Goal: Task Accomplishment & Management: Use online tool/utility

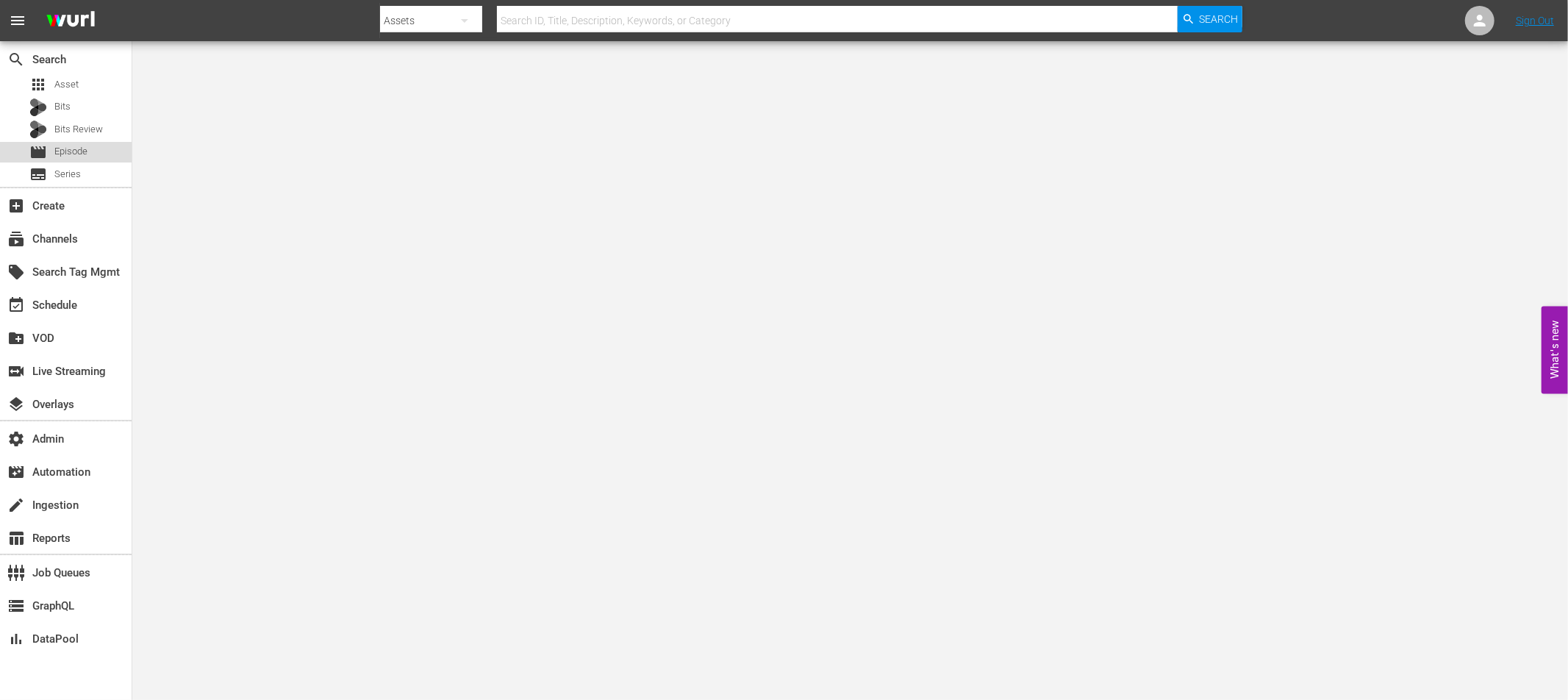
click at [65, 153] on span "Episode" at bounding box center [70, 152] width 33 height 14
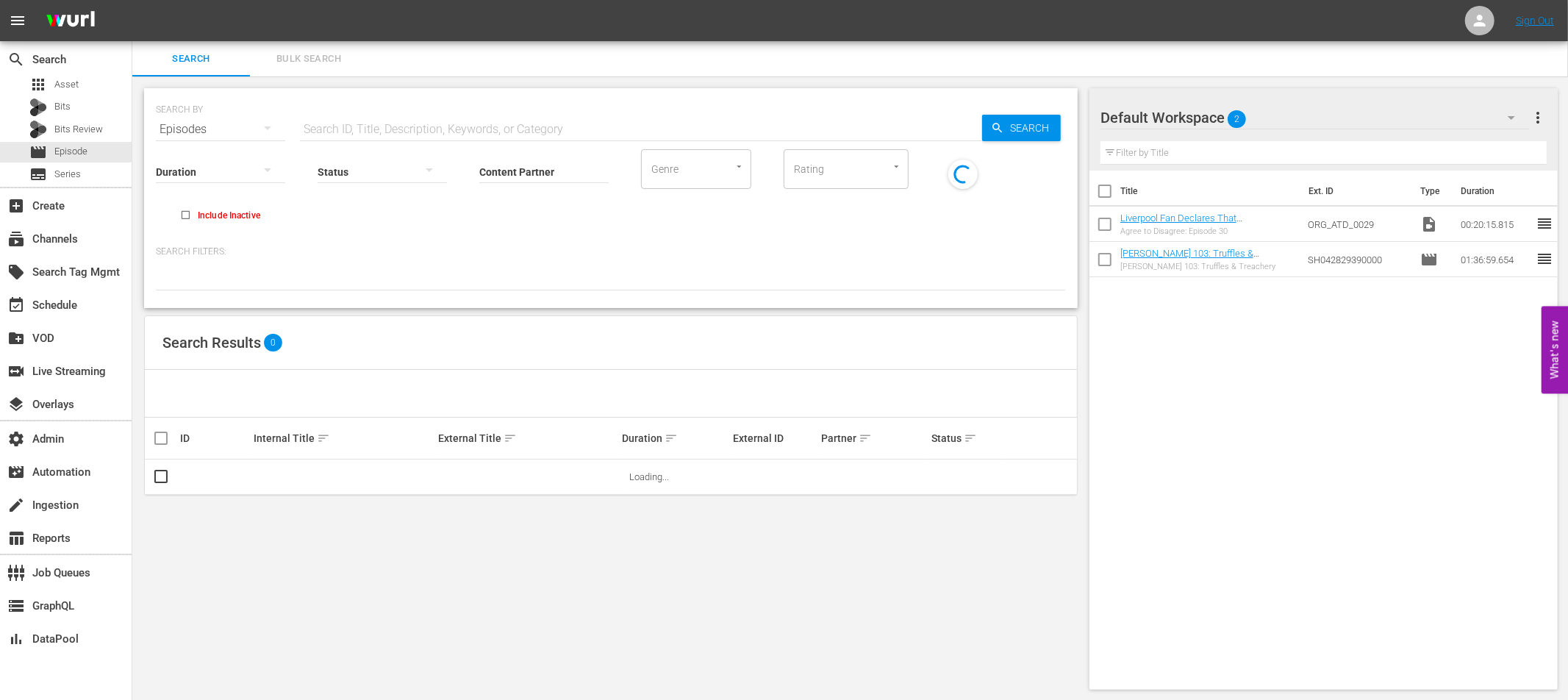
drag, startPoint x: 342, startPoint y: 120, endPoint x: 359, endPoint y: 148, distance: 32.8
click at [342, 121] on input "text" at bounding box center [640, 129] width 682 height 35
paste input "24537567"
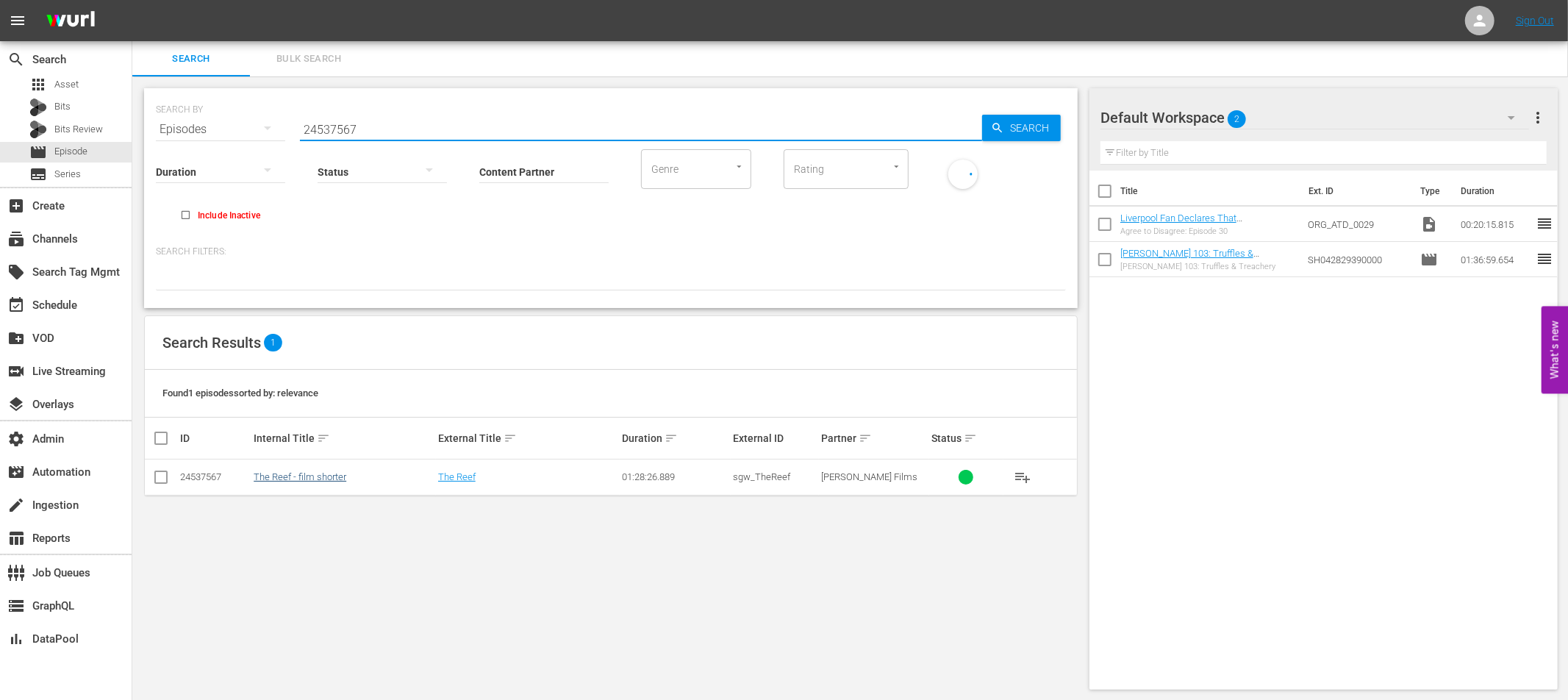
type input "24537567"
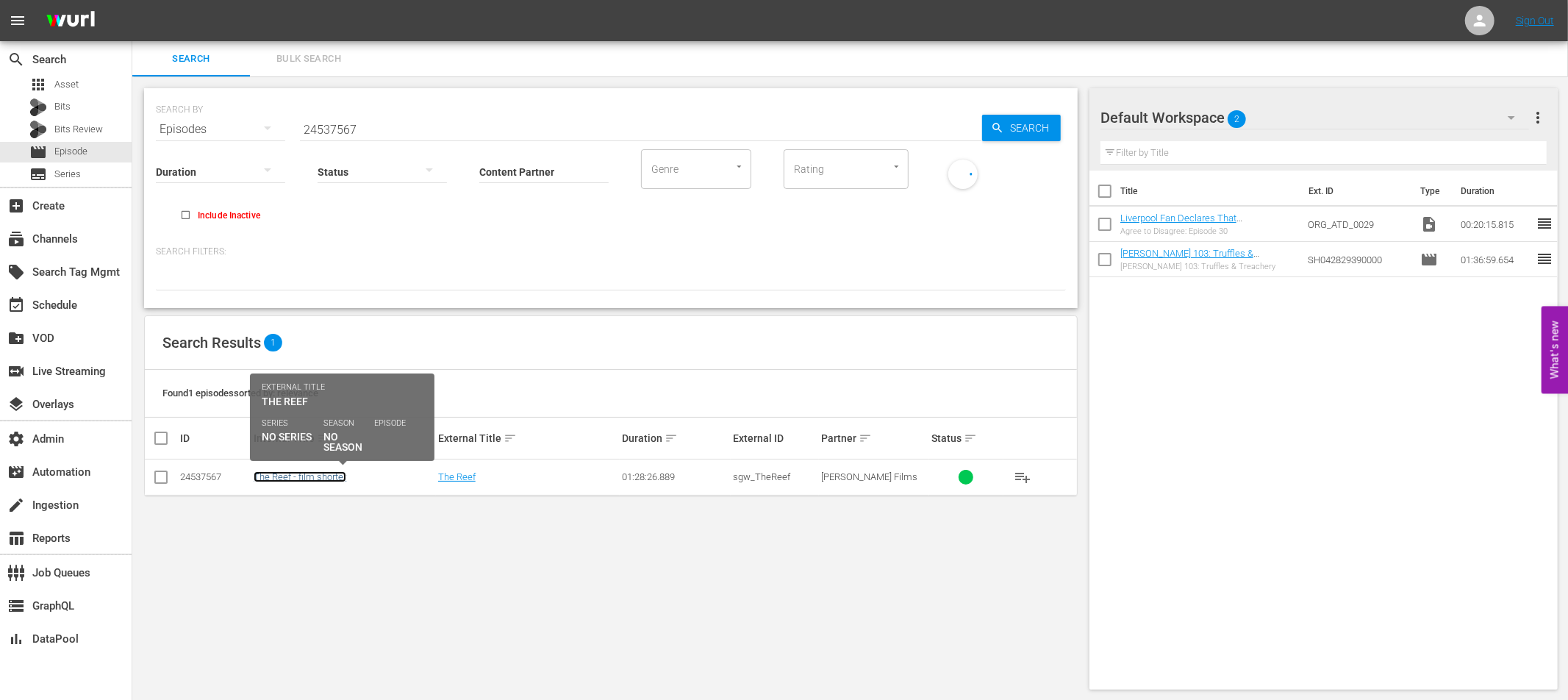
click at [331, 482] on link "The Reef - film shorter" at bounding box center [300, 477] width 93 height 11
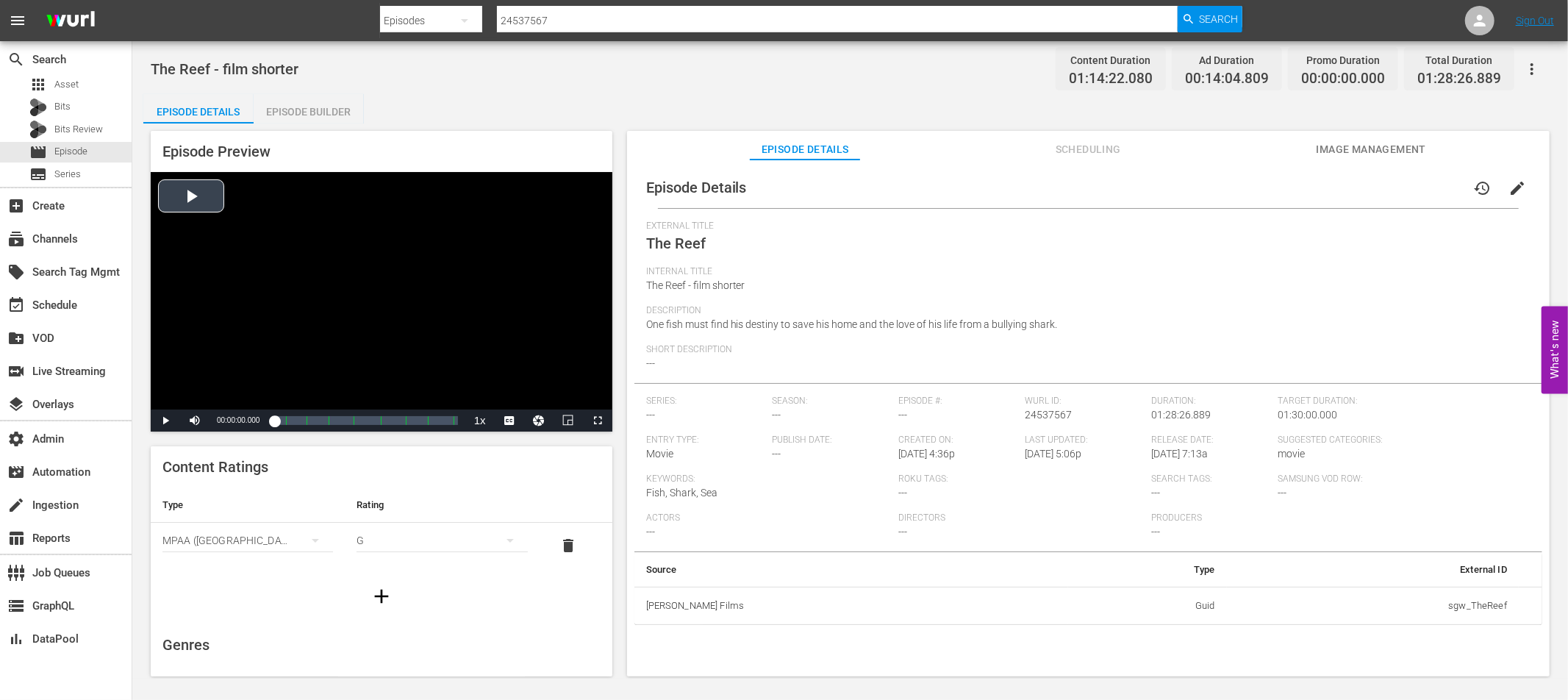
drag, startPoint x: 204, startPoint y: 204, endPoint x: 196, endPoint y: 271, distance: 67.5
click at [203, 204] on div "Video Player" at bounding box center [381, 290] width 462 height 238
click at [445, 423] on div "Loaded : 0.80% 01:22:24.571 The Reef (8/8) 00:00:01.890 Cue Point 7: 01:13:54.4…" at bounding box center [366, 421] width 183 height 14
click at [598, 421] on span "Video Player" at bounding box center [598, 421] width 0 height 0
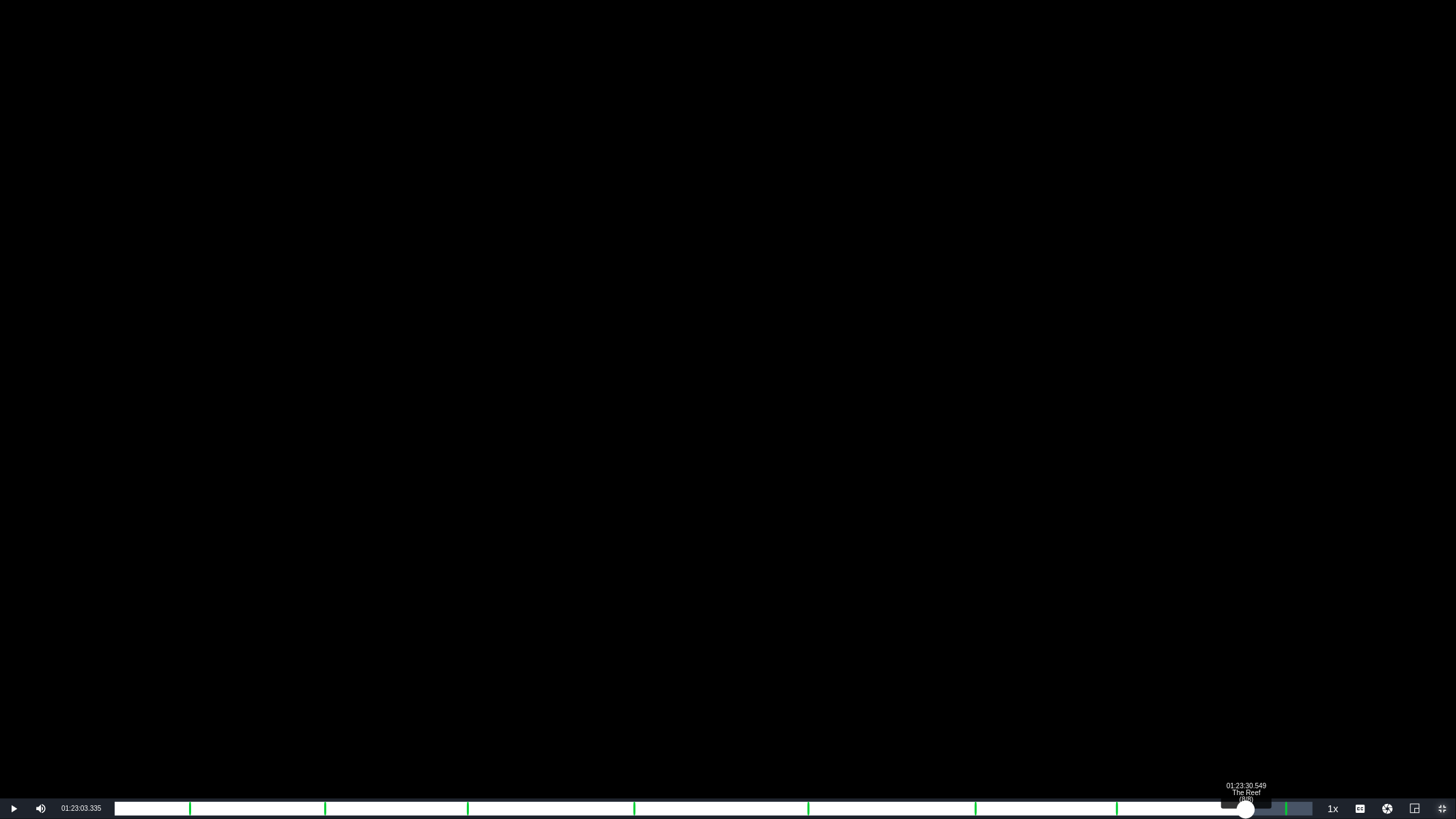
click at [1246, 649] on div "01:10:24.444" at bounding box center [680, 809] width 1131 height 13
click at [1251, 649] on div "01:11:28.019" at bounding box center [683, 809] width 1136 height 13
drag, startPoint x: 1256, startPoint y: 807, endPoint x: 1269, endPoint y: 809, distance: 13.2
click at [1269, 649] on div "01:12:03.290" at bounding box center [692, 809] width 1155 height 13
click at [1277, 649] on div "01:13:09.806" at bounding box center [695, 809] width 1162 height 13
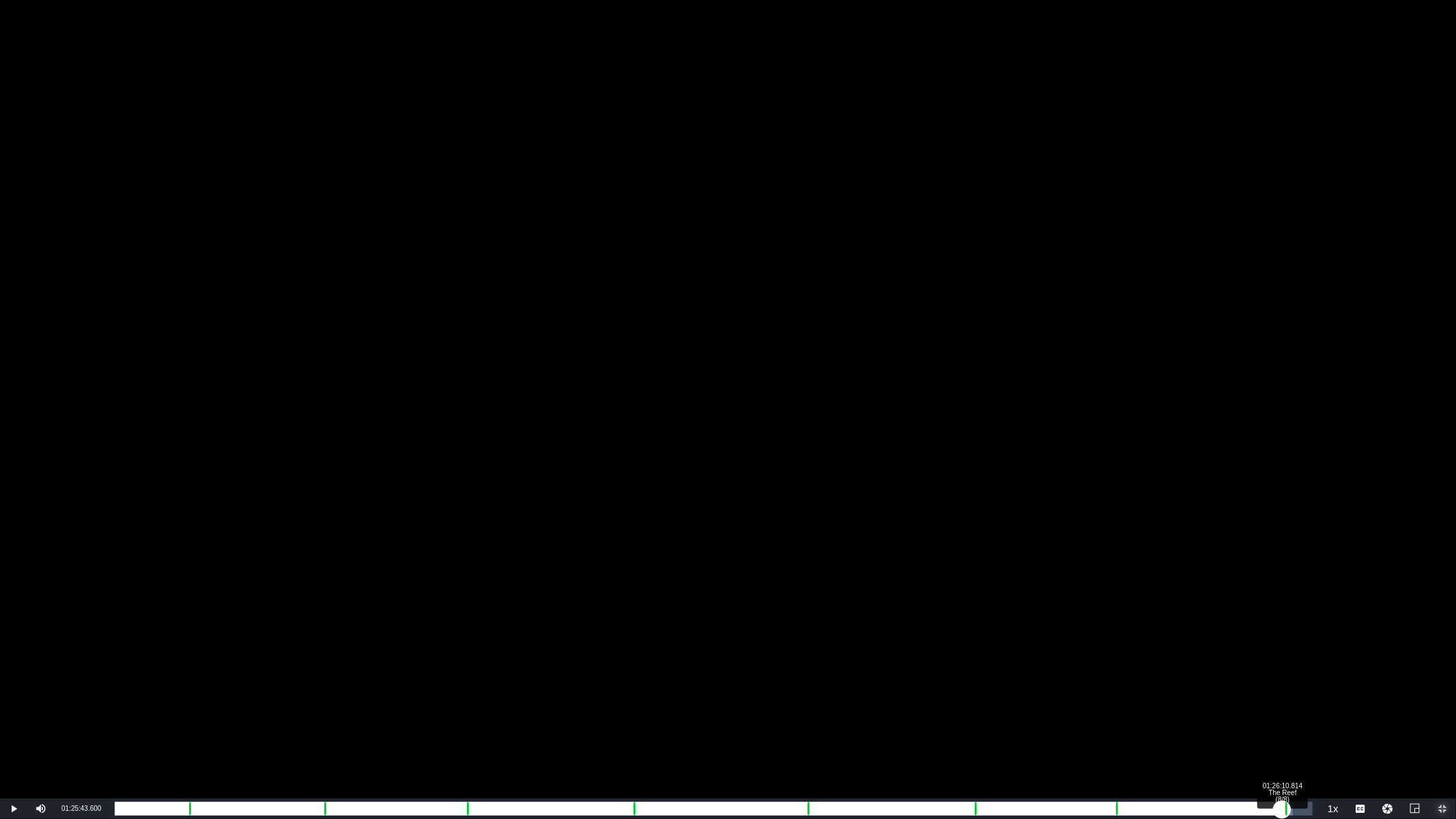
click at [1282, 649] on div "01:13:40.099" at bounding box center [699, 809] width 1167 height 13
click at [1287, 649] on div "01:14:07.182" at bounding box center [700, 809] width 1172 height 13
drag, startPoint x: 1288, startPoint y: 811, endPoint x: 1282, endPoint y: 810, distance: 6.1
click at [1282, 649] on div "00:00:00.000" at bounding box center [698, 809] width 1167 height 13
click at [1300, 649] on div "Loaded : 29.80% 01:27:29.435 SGF Roku Slate Channel - Space TIMER 00:00:02.850 …" at bounding box center [714, 809] width 1199 height 13
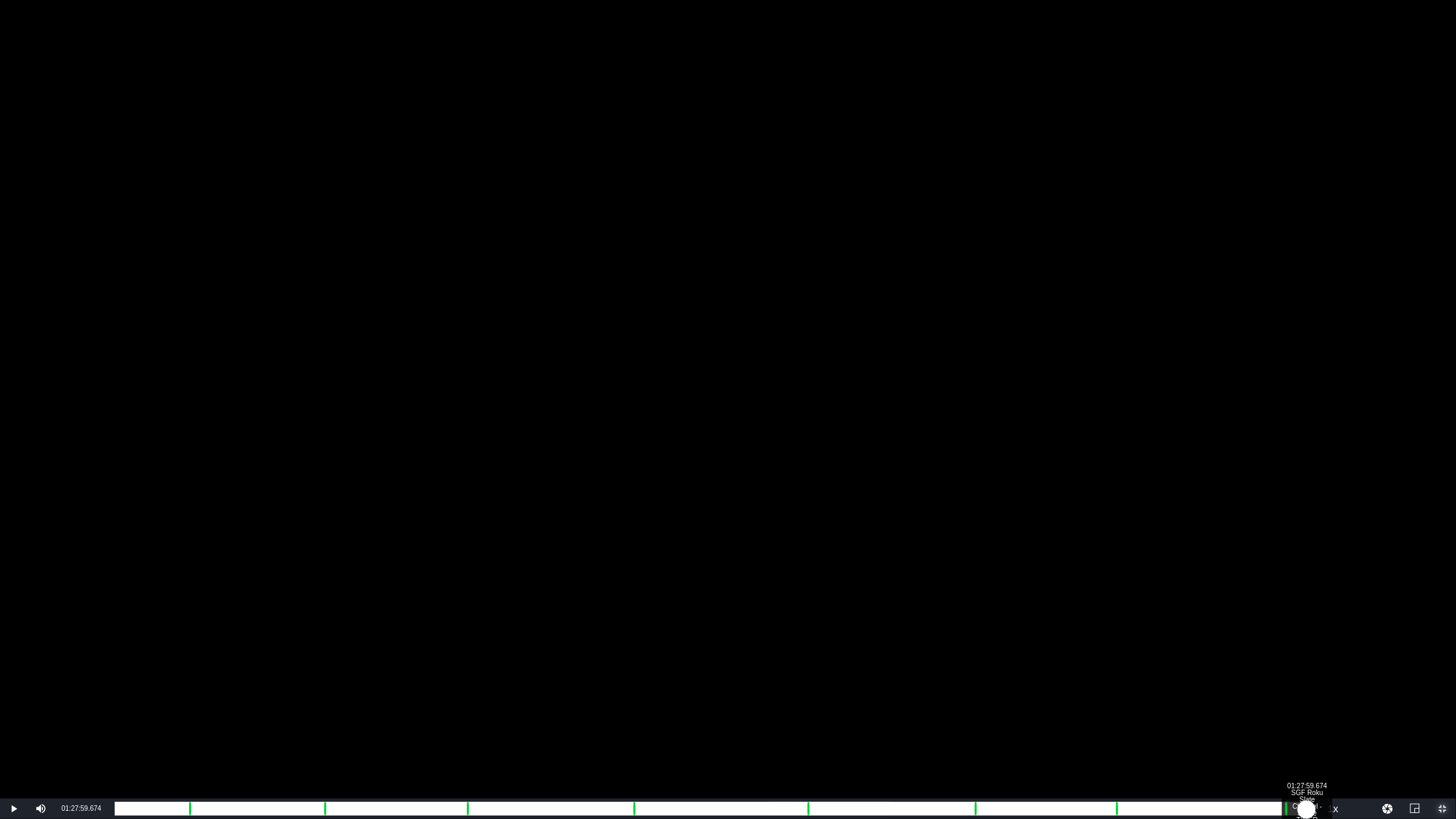
click at [1307, 649] on div "00:01:07.570" at bounding box center [710, 809] width 1192 height 13
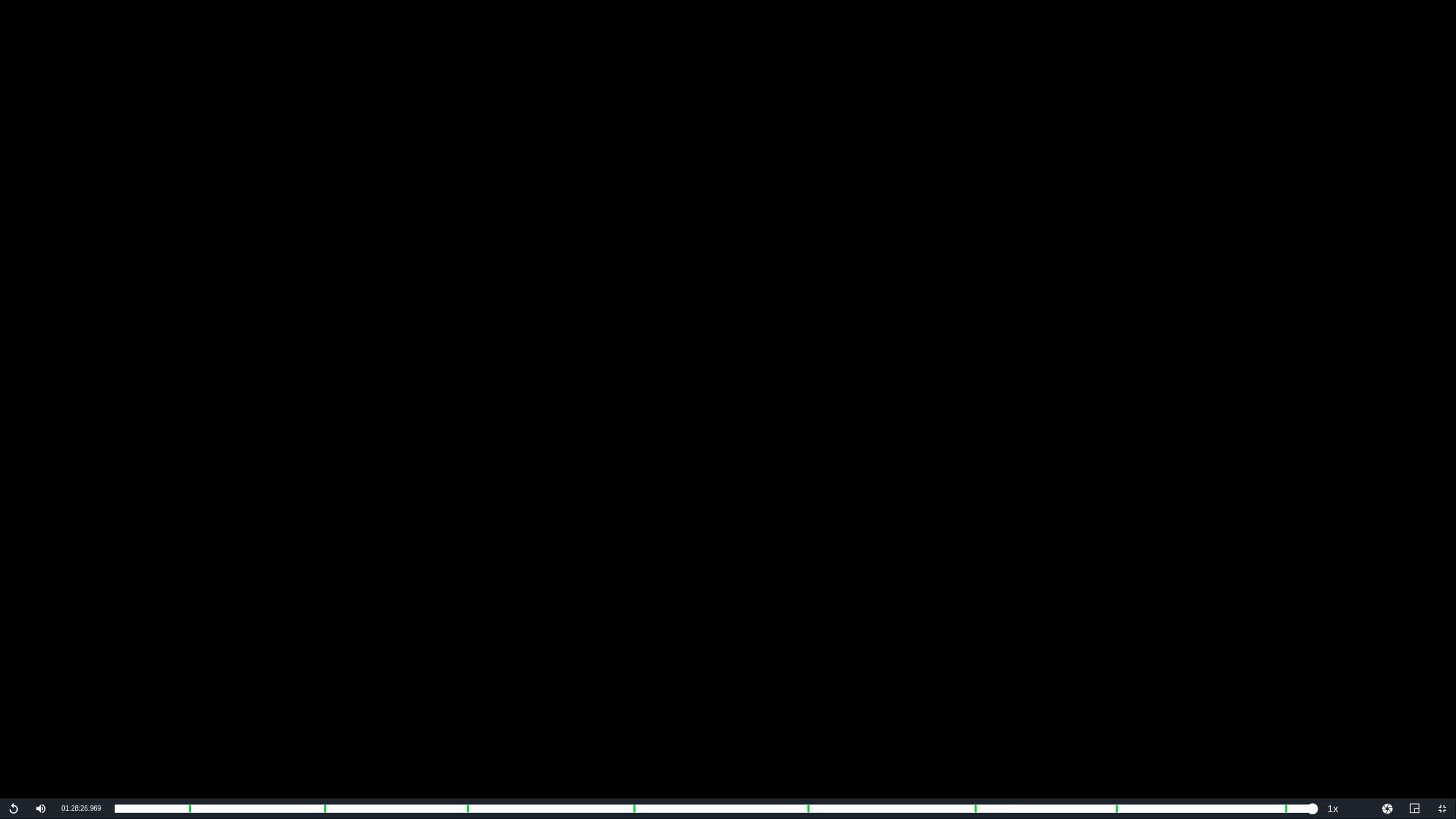
click at [234, 279] on div "Video Player" at bounding box center [728, 399] width 1456 height 798
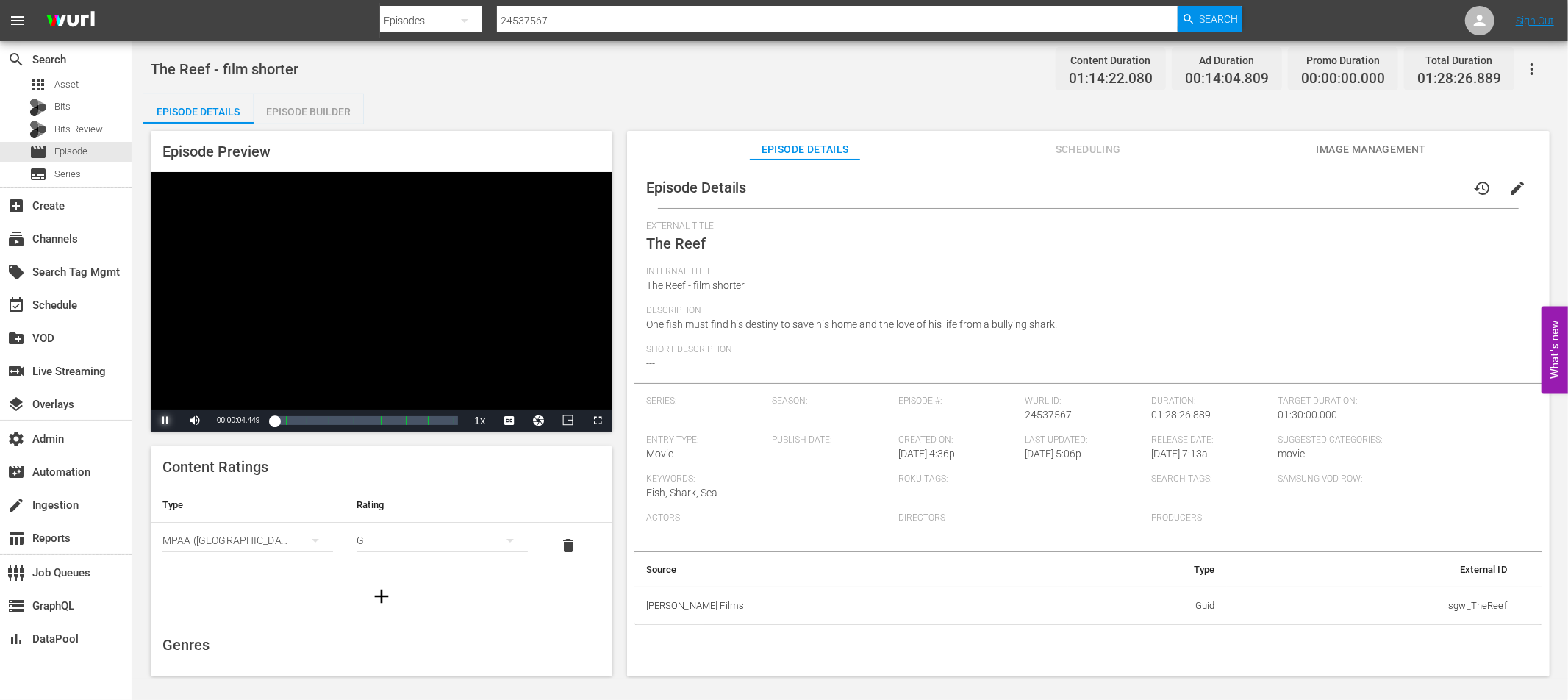
drag, startPoint x: 166, startPoint y: 418, endPoint x: 733, endPoint y: 350, distance: 571.1
click at [165, 421] on span "Video Player" at bounding box center [165, 421] width 0 height 0
click at [1091, 145] on span "Scheduling" at bounding box center [1088, 149] width 110 height 18
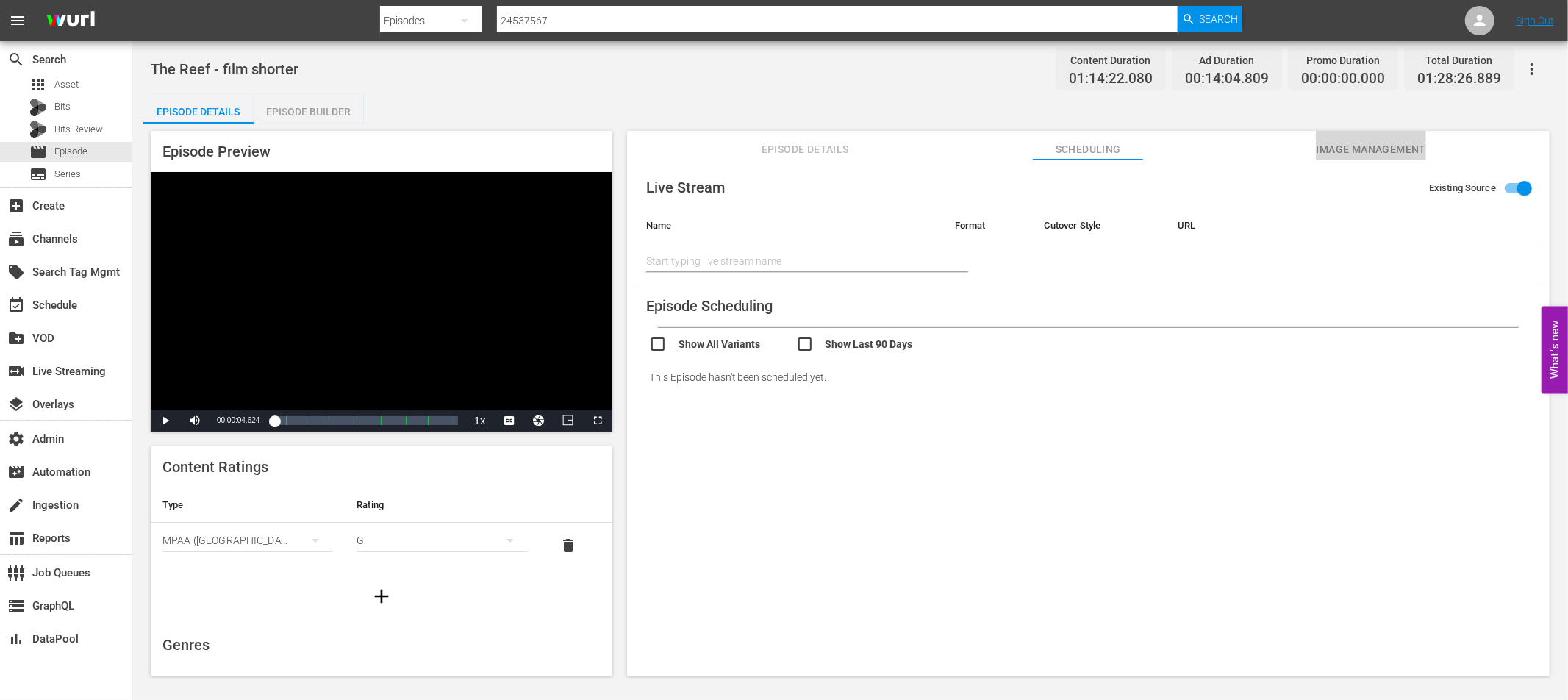
click at [1376, 153] on span "Image Management" at bounding box center [1371, 149] width 110 height 18
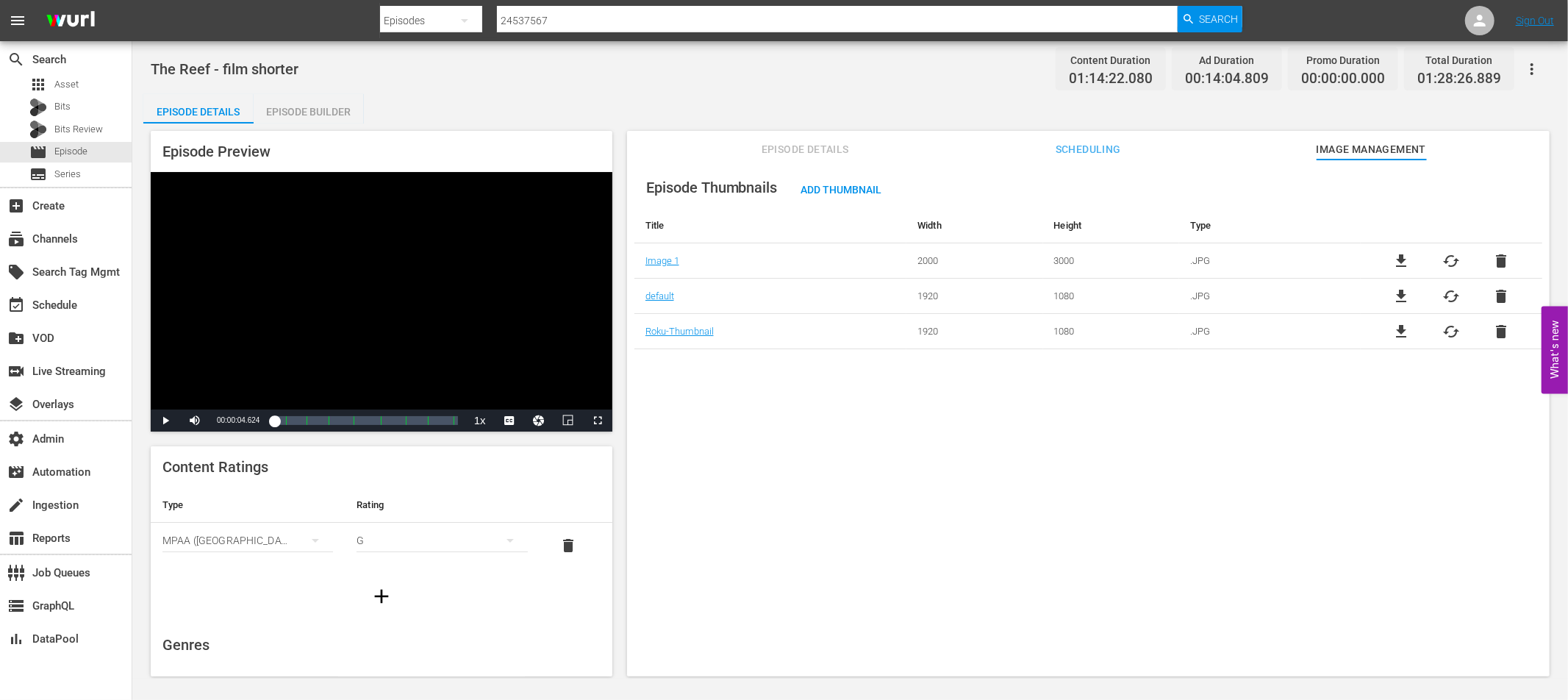
click at [815, 144] on span "Episode Details" at bounding box center [805, 149] width 110 height 18
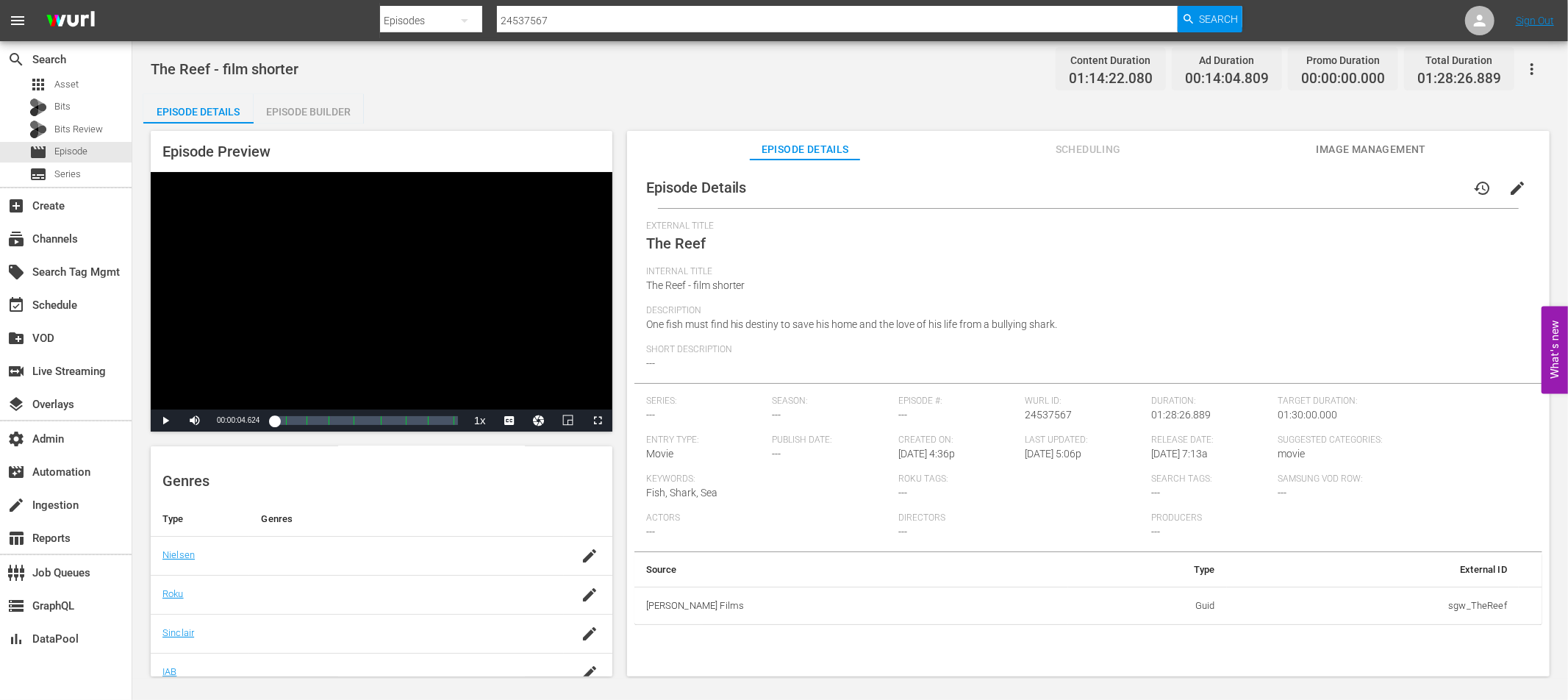
scroll to position [296, 0]
click at [305, 110] on div "Episode Builder" at bounding box center [309, 111] width 110 height 35
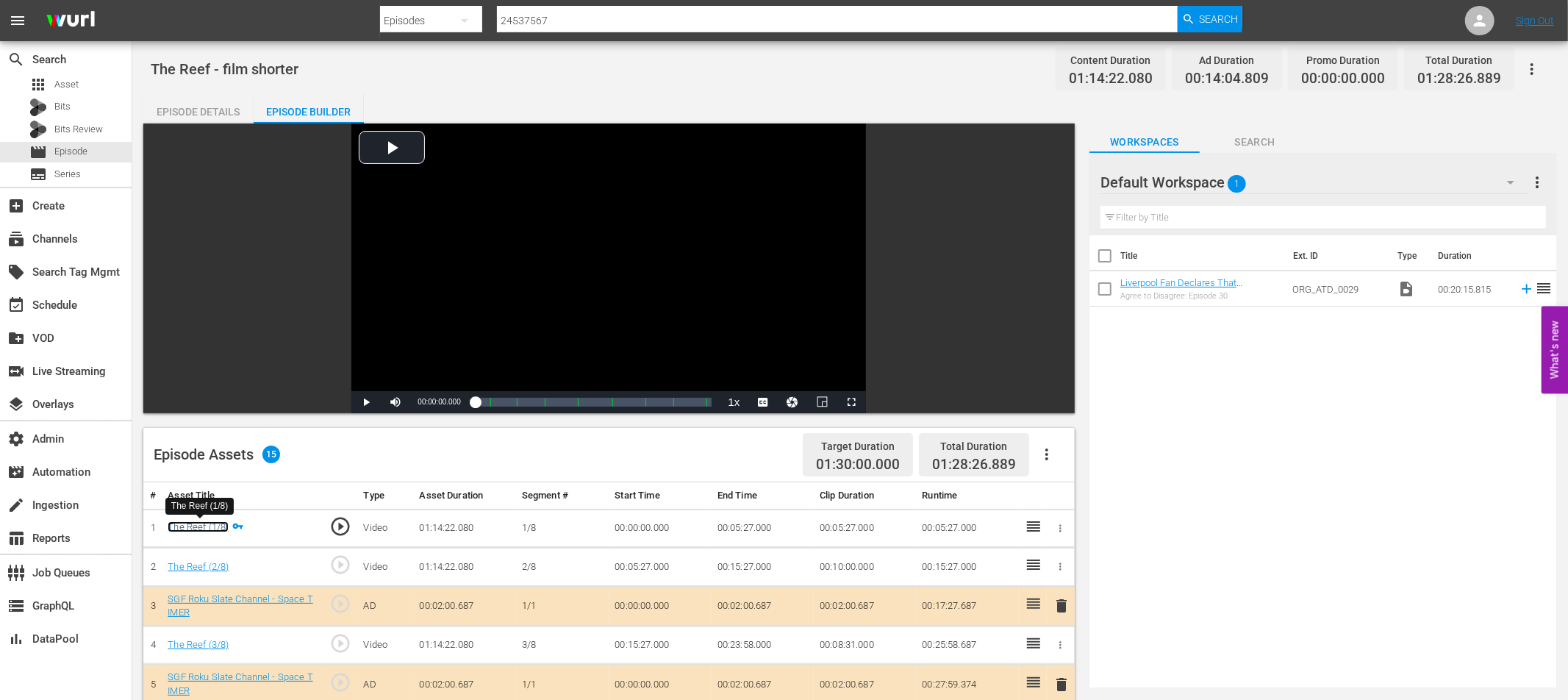
click at [196, 528] on link "The Reef (1/8)" at bounding box center [199, 527] width 61 height 11
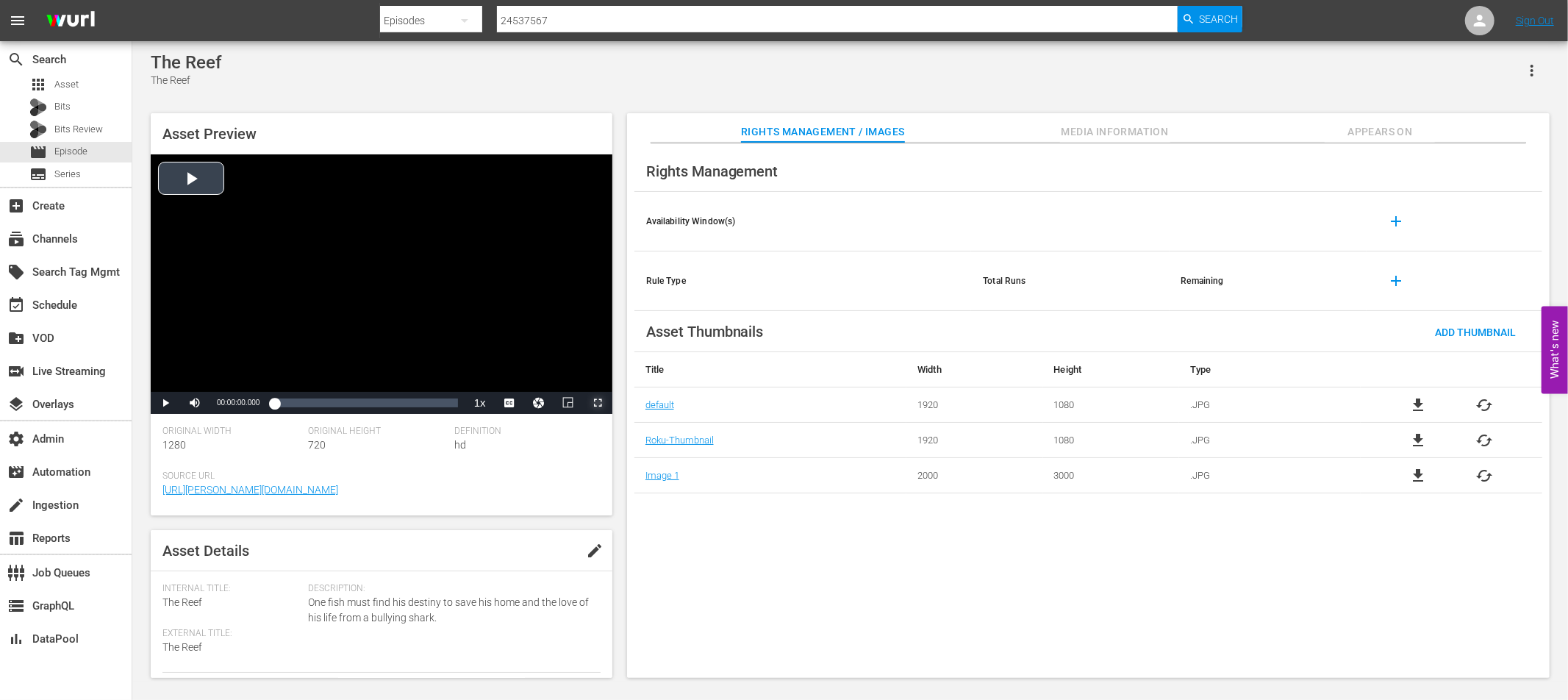
click at [598, 403] on span "Video Player" at bounding box center [598, 403] width 0 height 0
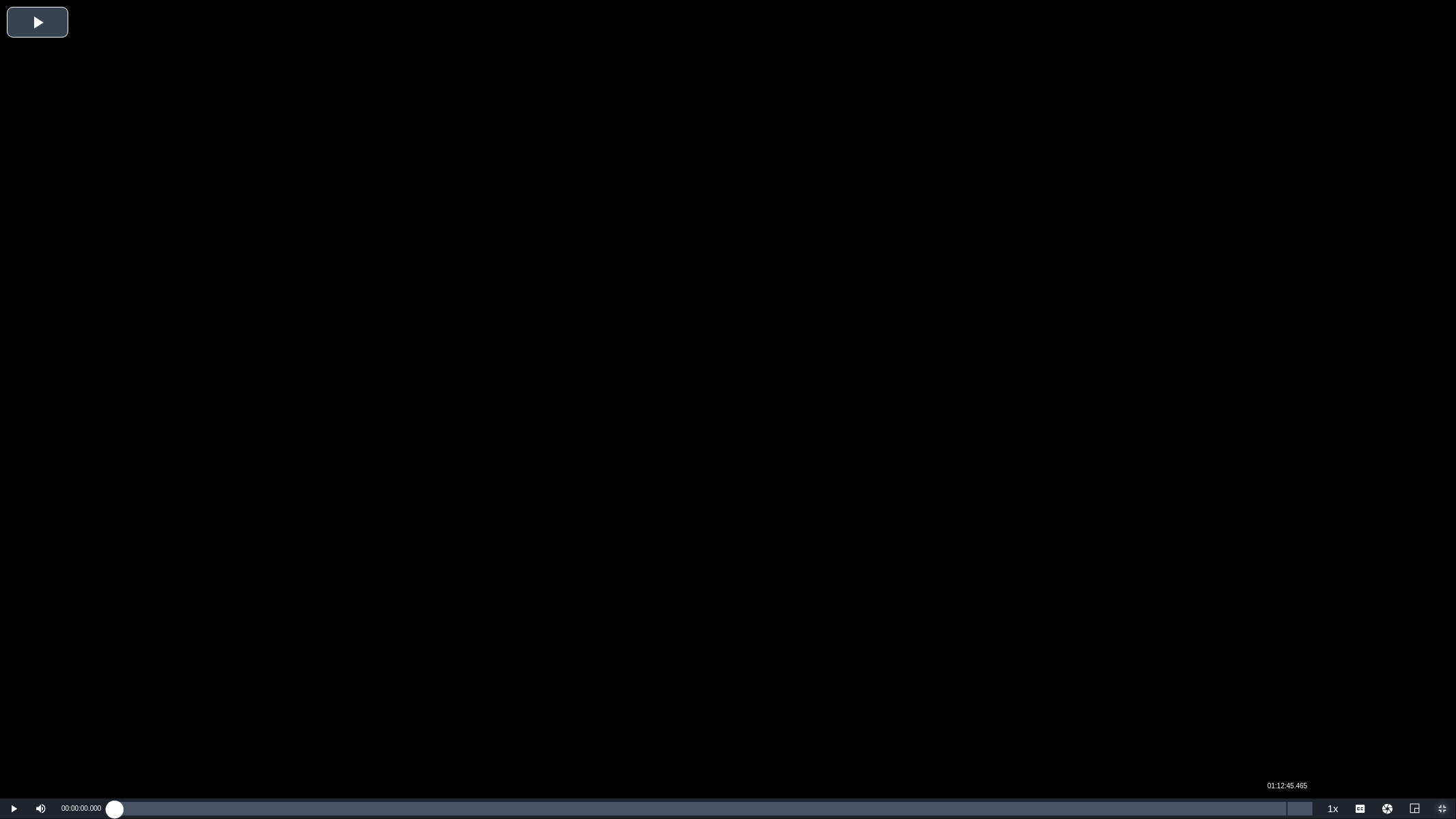
click at [1287, 649] on div "Loaded : 0.13% 01:12:45.465 00:00:00.000" at bounding box center [714, 809] width 1199 height 13
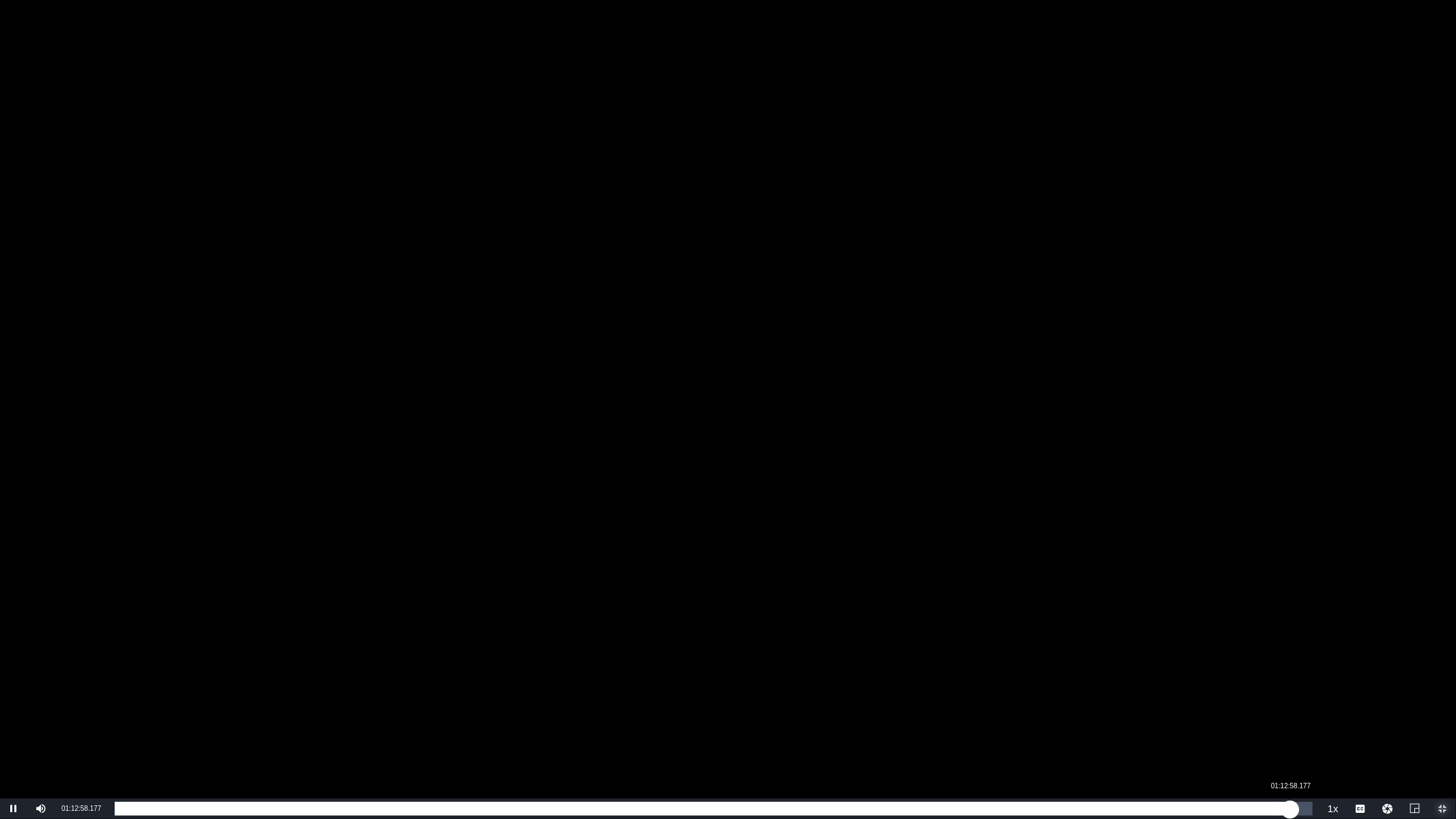
click at [1291, 649] on div "01:12:45.481" at bounding box center [703, 809] width 1176 height 13
click at [1297, 649] on div "01:12:58.359" at bounding box center [706, 809] width 1183 height 13
click at [1303, 649] on div "01:13:24.156" at bounding box center [709, 809] width 1188 height 13
click at [1308, 649] on div "01:13:48.071" at bounding box center [711, 809] width 1193 height 13
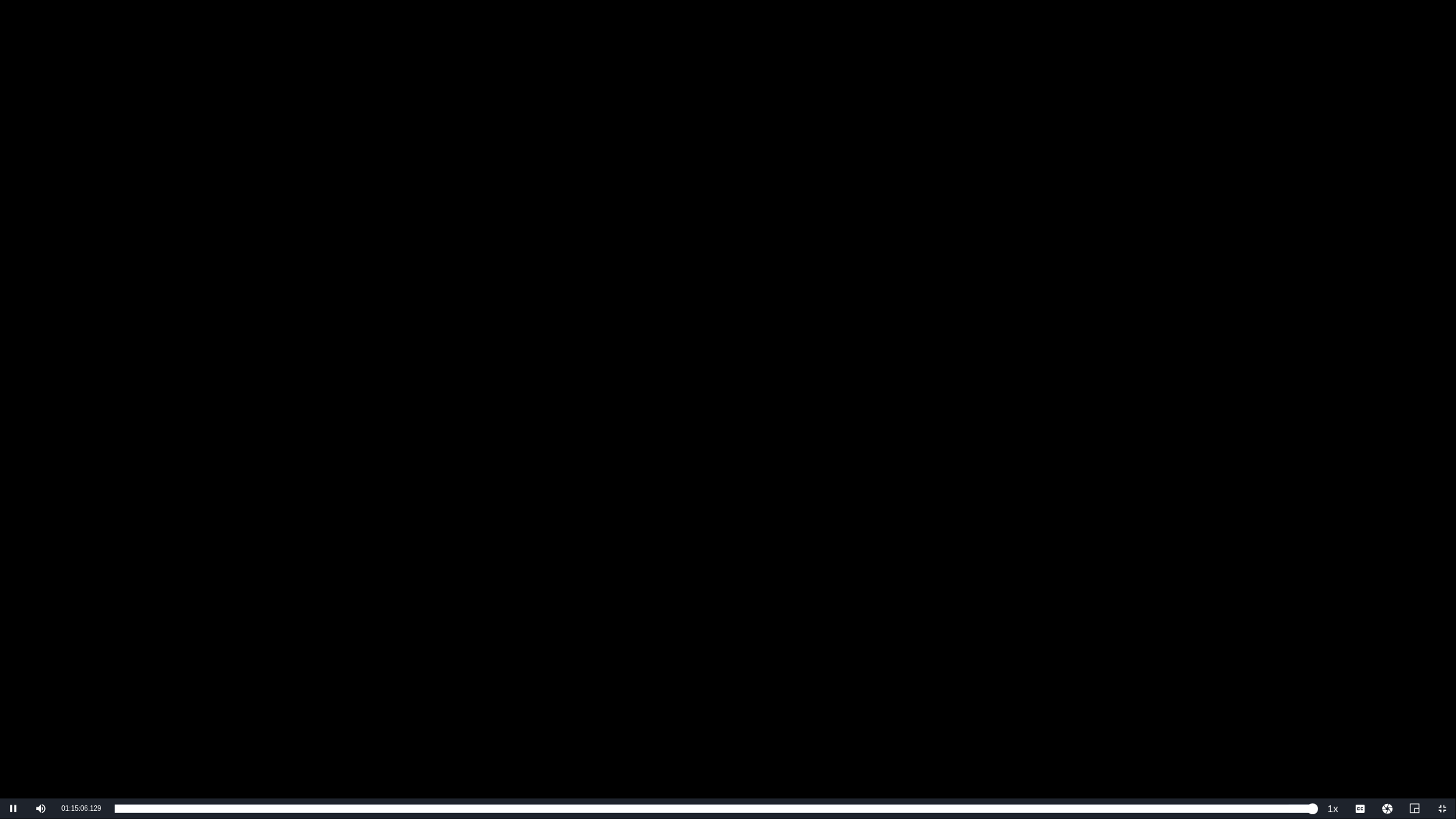
click at [656, 575] on div "Video Player" at bounding box center [728, 399] width 1456 height 798
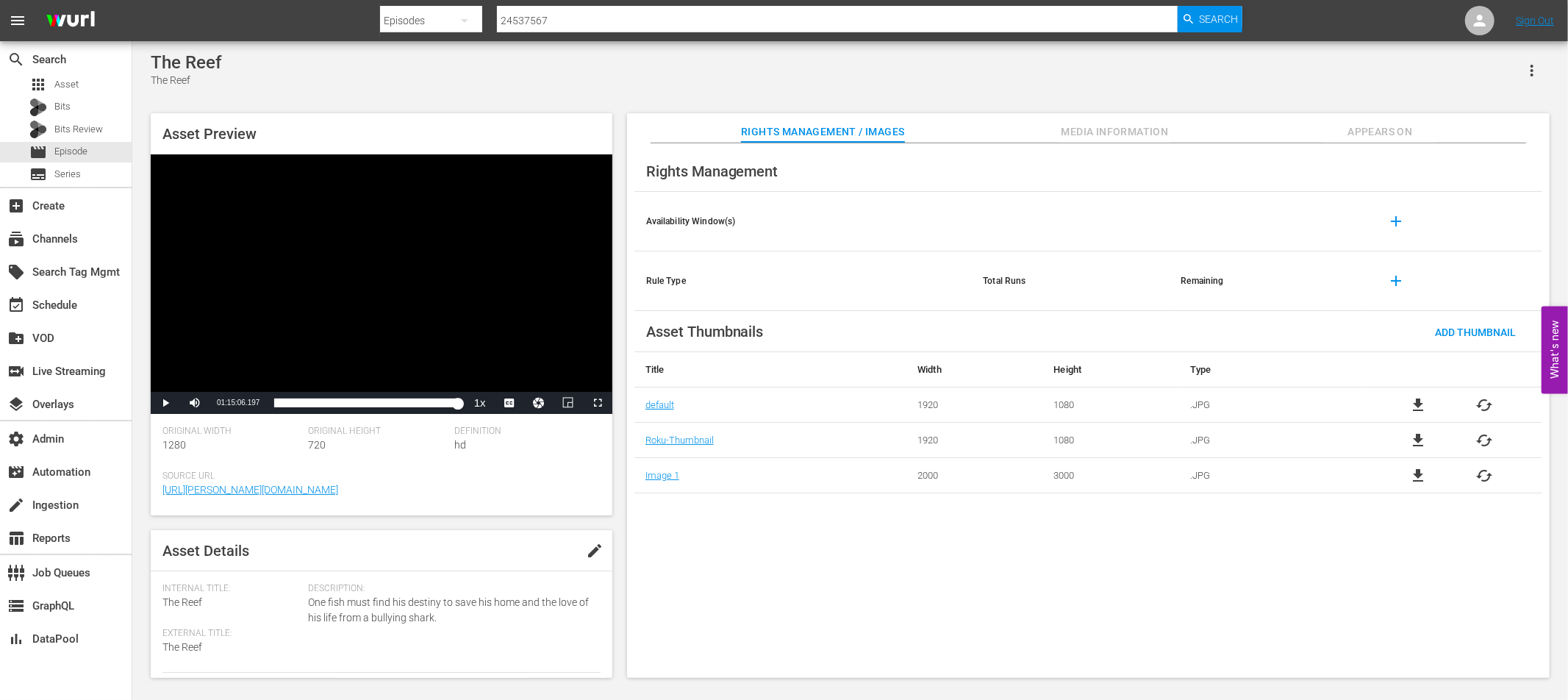
click at [1387, 130] on span "Appears On" at bounding box center [1380, 132] width 110 height 18
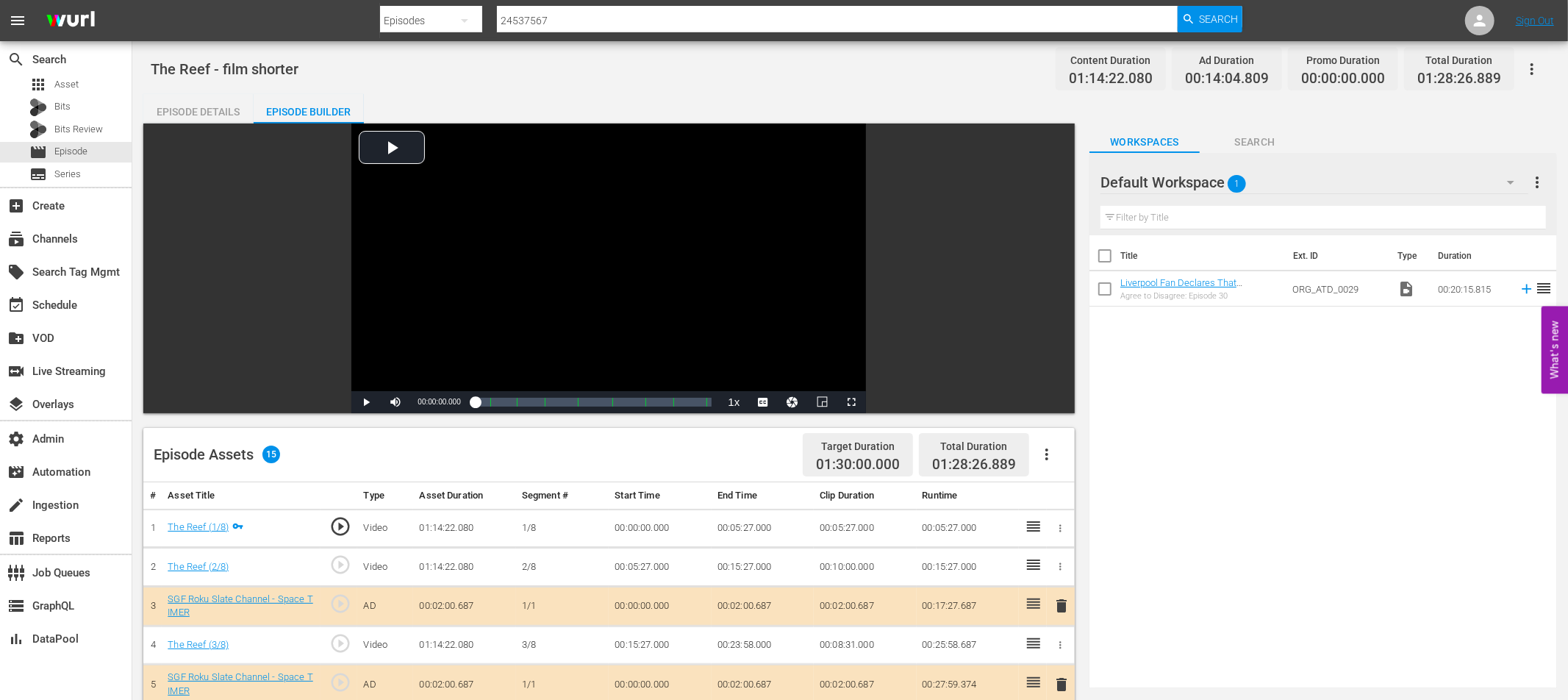
click at [221, 106] on div "Episode Details" at bounding box center [199, 111] width 110 height 35
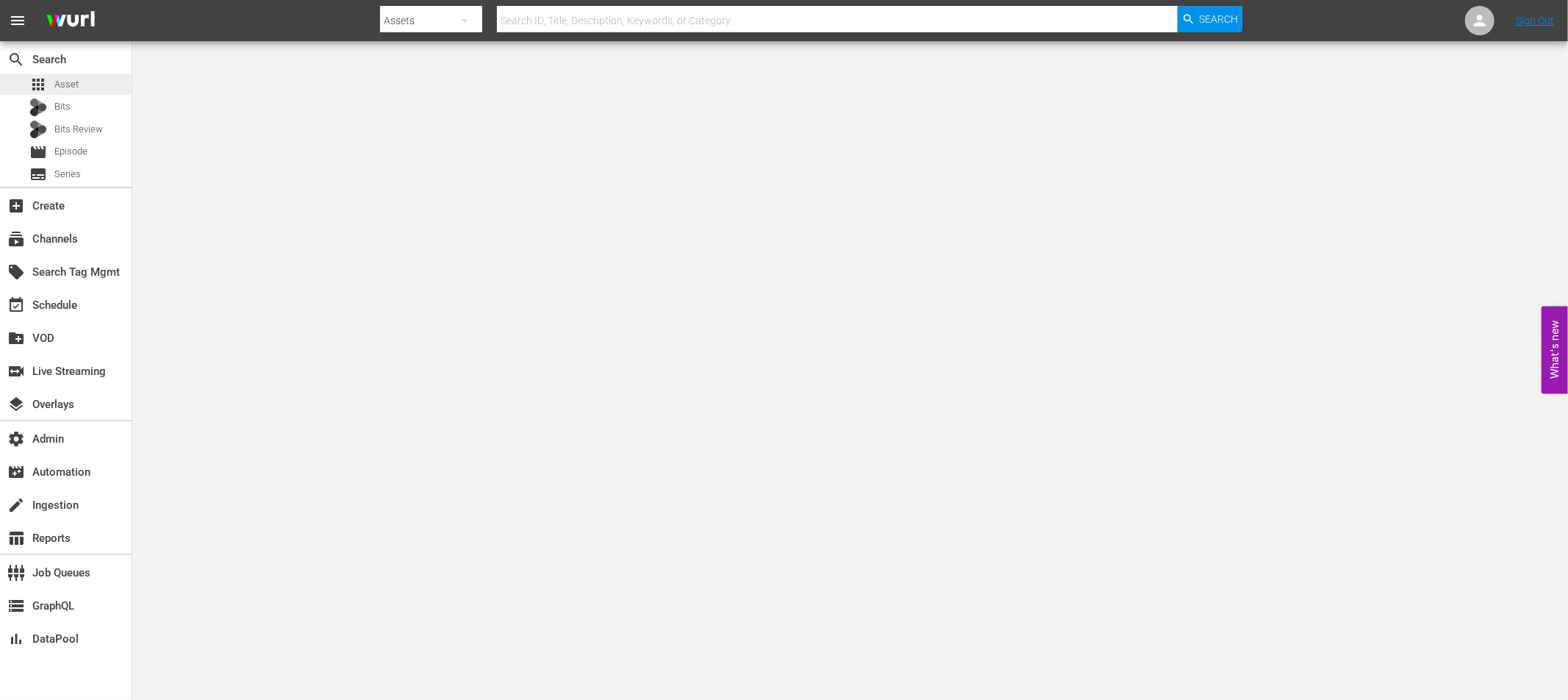
click at [80, 84] on div "apps Asset" at bounding box center [66, 84] width 132 height 21
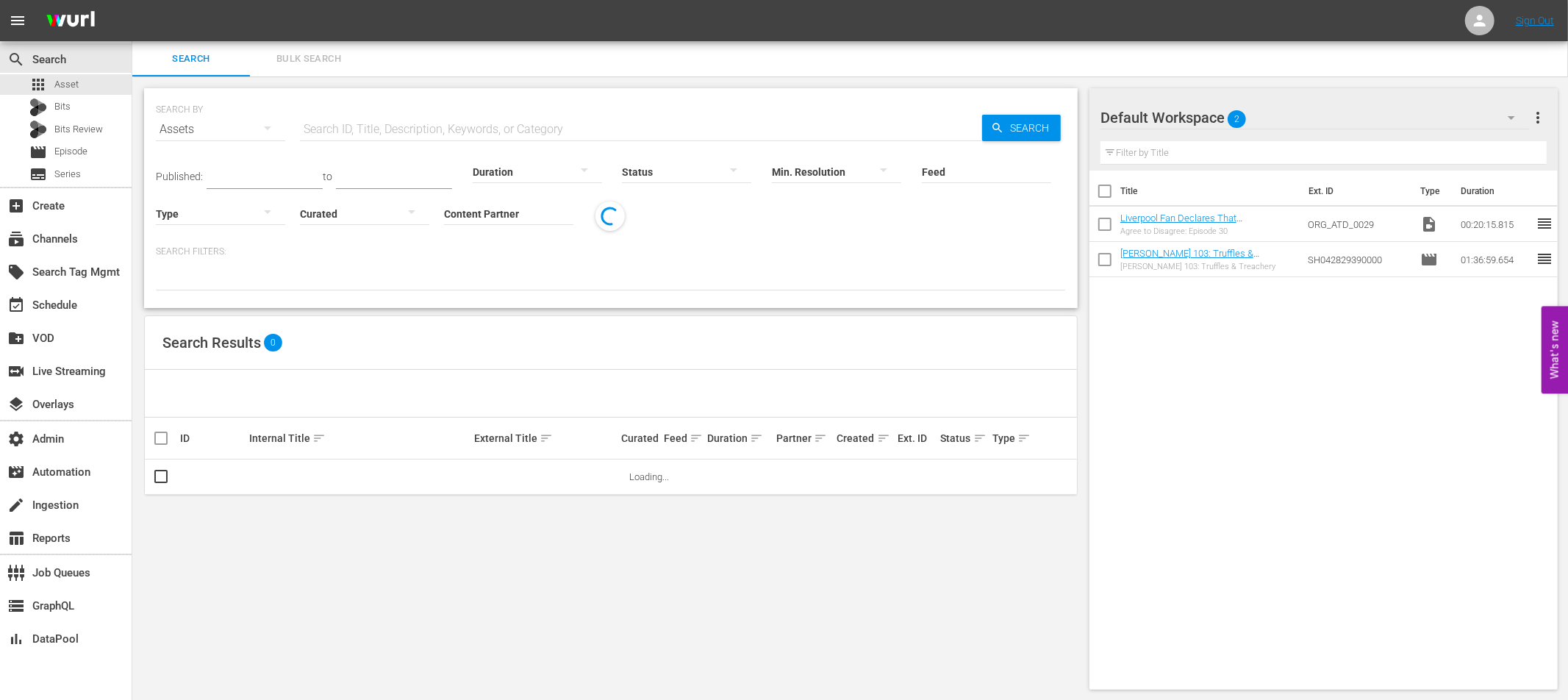
click at [398, 130] on input "text" at bounding box center [640, 129] width 682 height 35
paste input "Vive Cantando_Cap4"
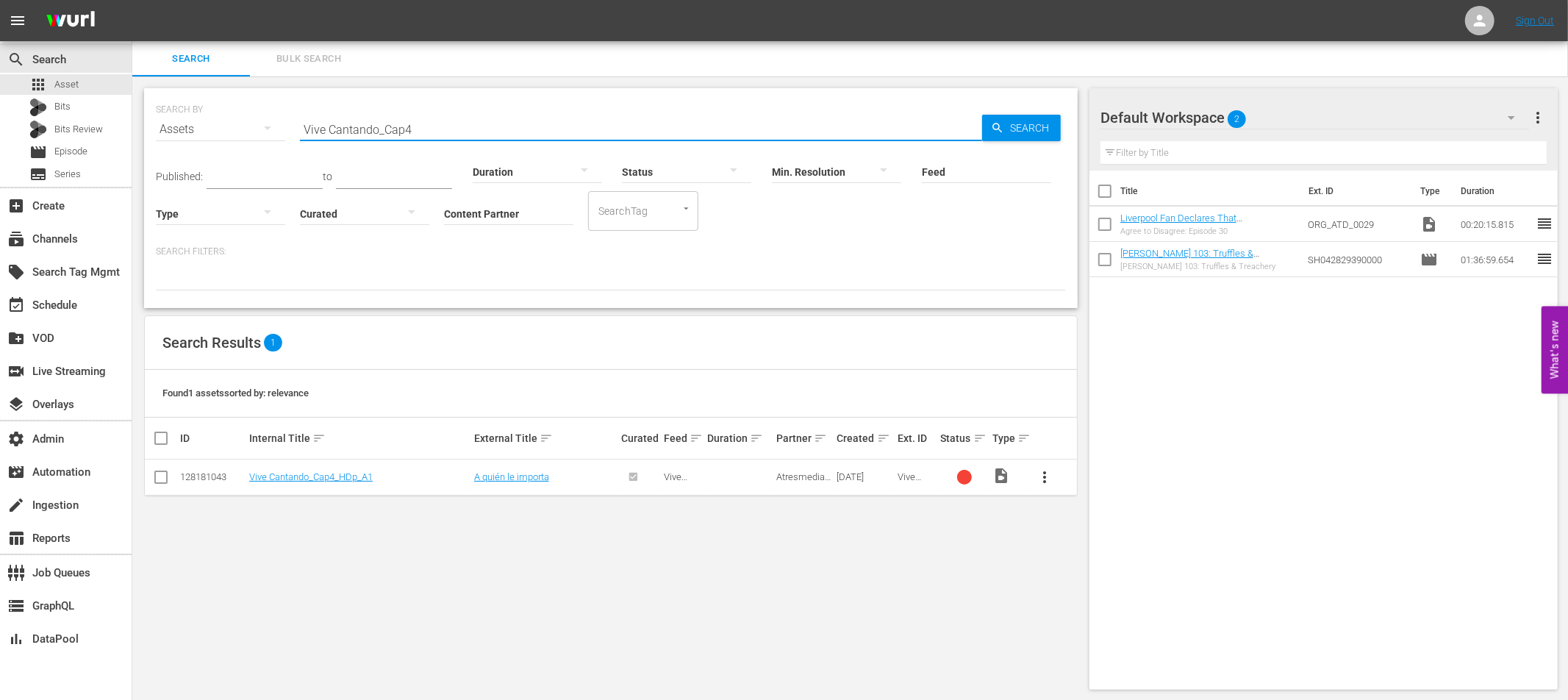
type input "Vive Cantando_Cap4"
click at [198, 472] on div "128181043" at bounding box center [212, 477] width 65 height 11
click at [197, 472] on div "128181043" at bounding box center [212, 477] width 65 height 11
copy div "128181043"
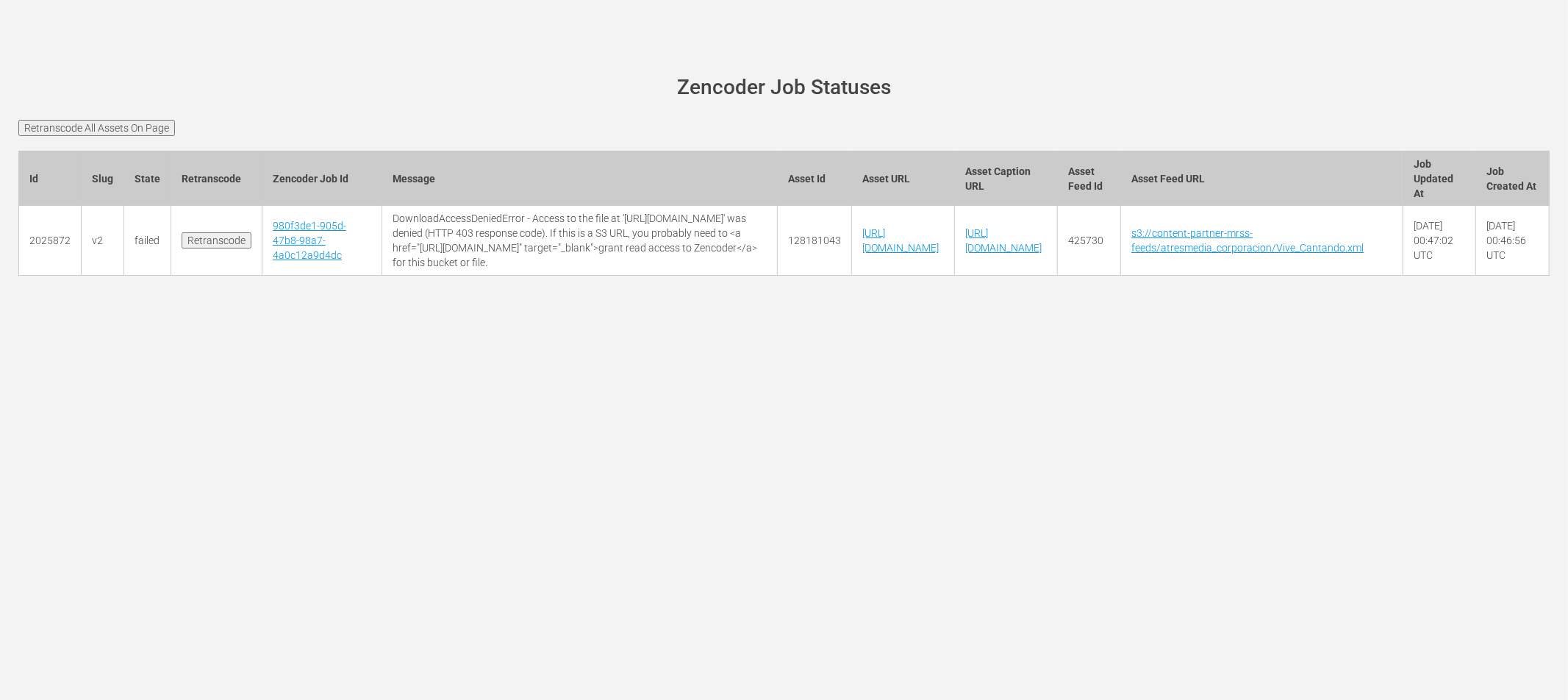
drag, startPoint x: 121, startPoint y: 123, endPoint x: 141, endPoint y: 124, distance: 20.0
click at [121, 123] on input "Retranscode All Assets On Page" at bounding box center [96, 128] width 156 height 16
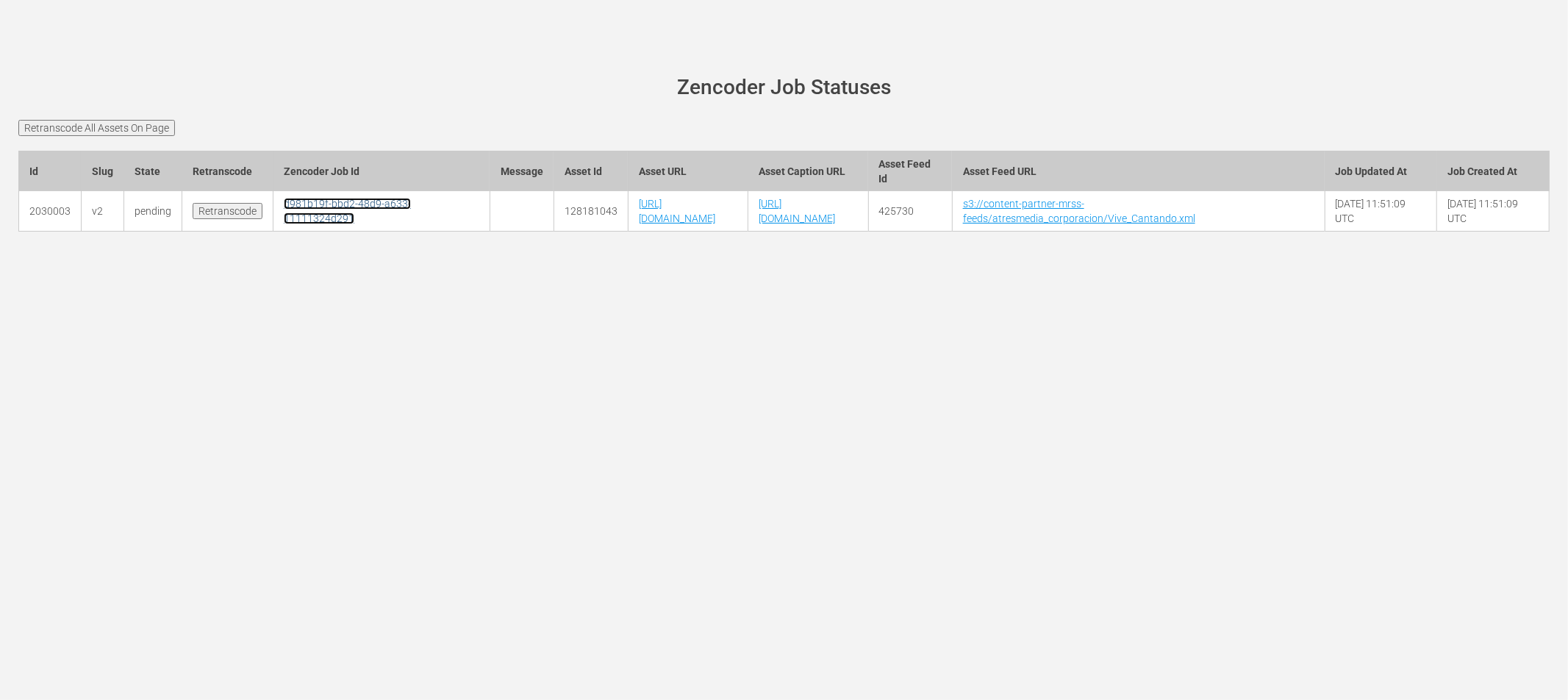
click at [309, 224] on link "d981b19f-bbd2-48d9-a633-11111324d291" at bounding box center [347, 210] width 127 height 26
